Goal: Entertainment & Leisure: Consume media (video, audio)

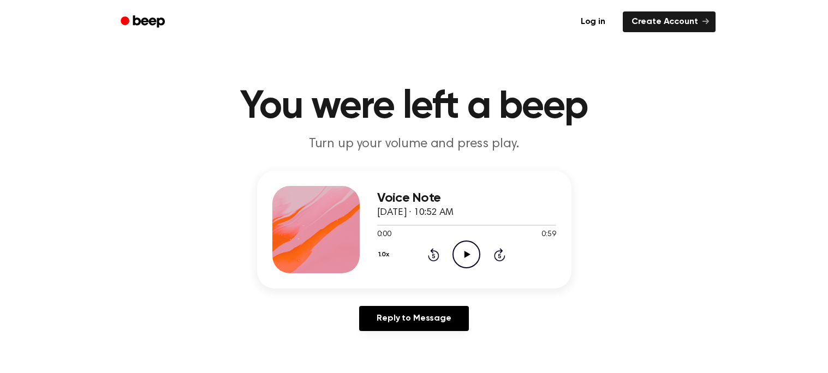
click at [466, 251] on icon "Play Audio" at bounding box center [467, 255] width 28 height 28
click at [430, 255] on icon "Rewind 5 seconds" at bounding box center [433, 255] width 12 height 14
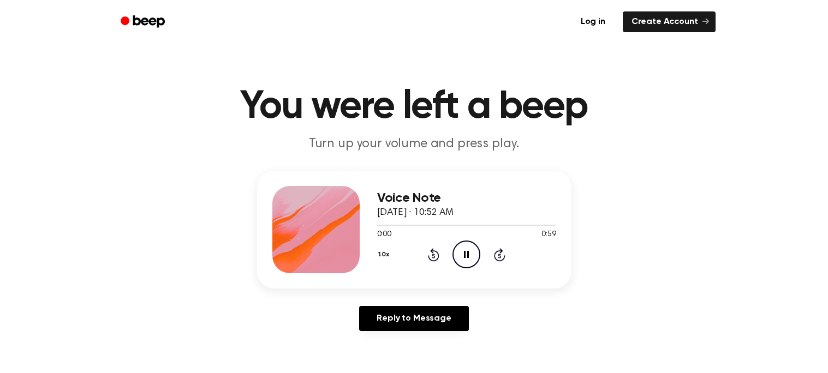
click at [430, 255] on icon "Rewind 5 seconds" at bounding box center [433, 255] width 12 height 14
click at [464, 249] on icon "Play Audio" at bounding box center [467, 255] width 28 height 28
click at [461, 261] on icon "Play Audio" at bounding box center [467, 255] width 28 height 28
